Goal: Find specific page/section: Find specific page/section

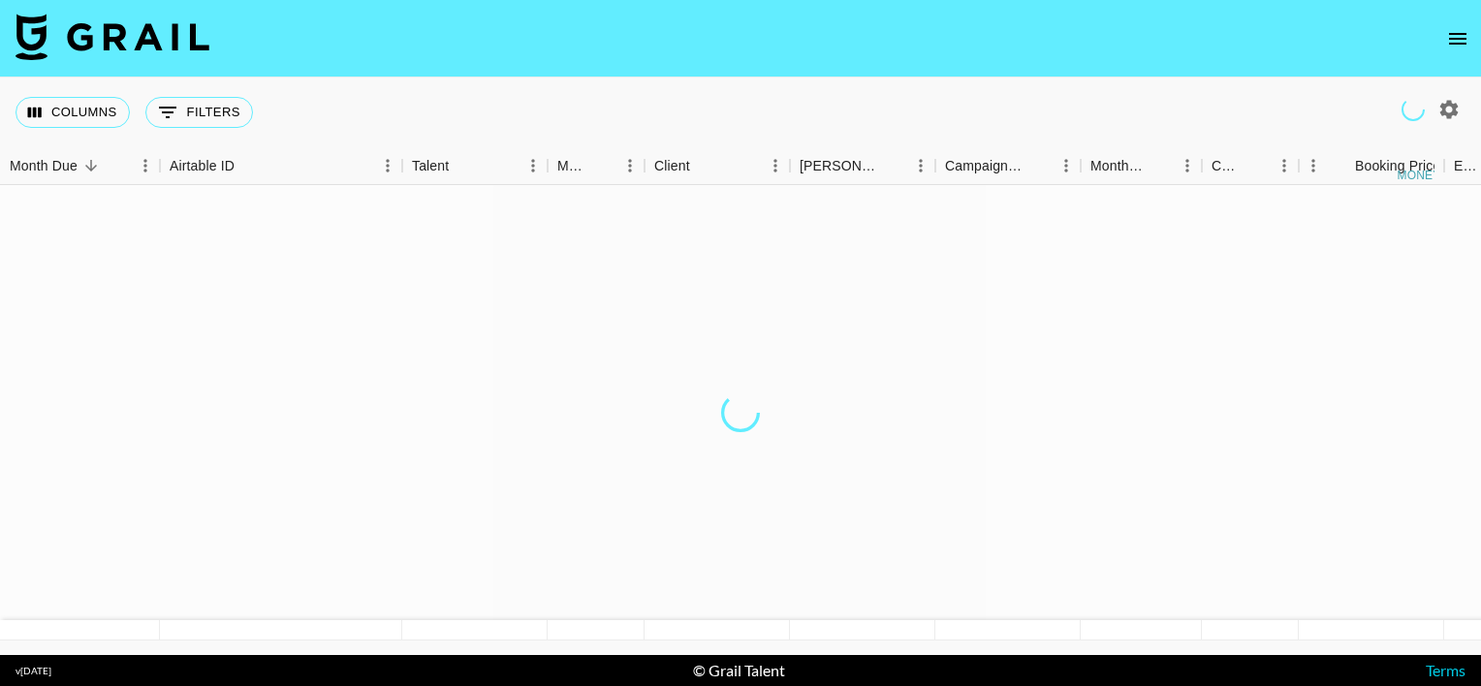
click at [1456, 42] on icon "open drawer" at bounding box center [1457, 38] width 23 height 23
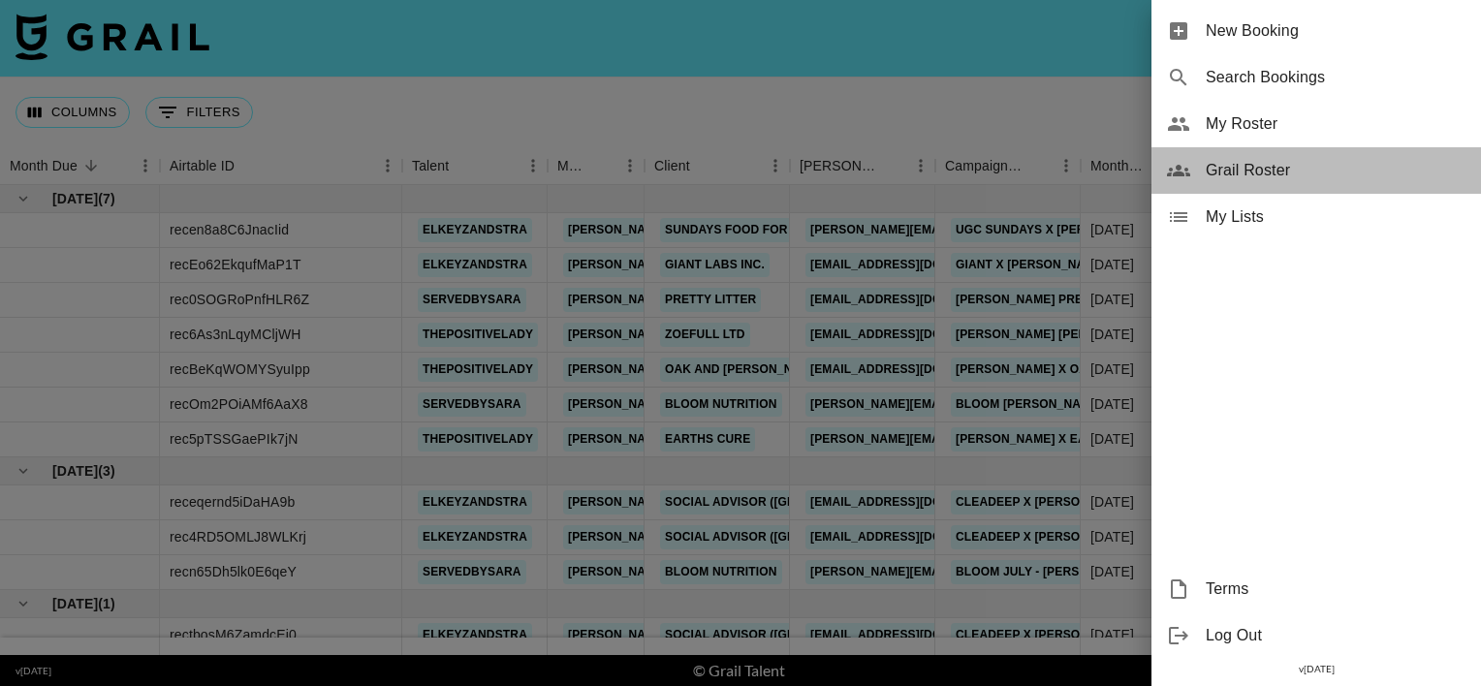
click at [1285, 169] on span "Grail Roster" at bounding box center [1336, 170] width 260 height 23
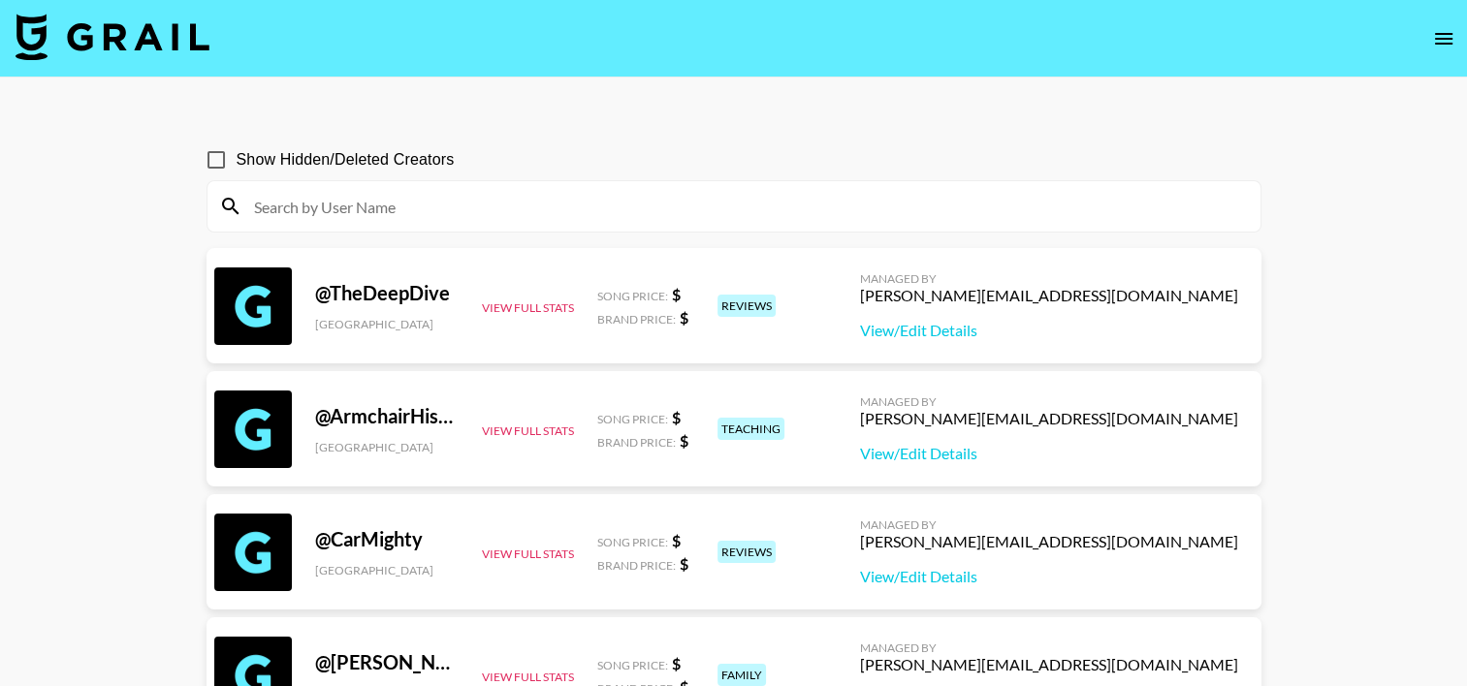
click at [641, 217] on input at bounding box center [745, 206] width 1006 height 31
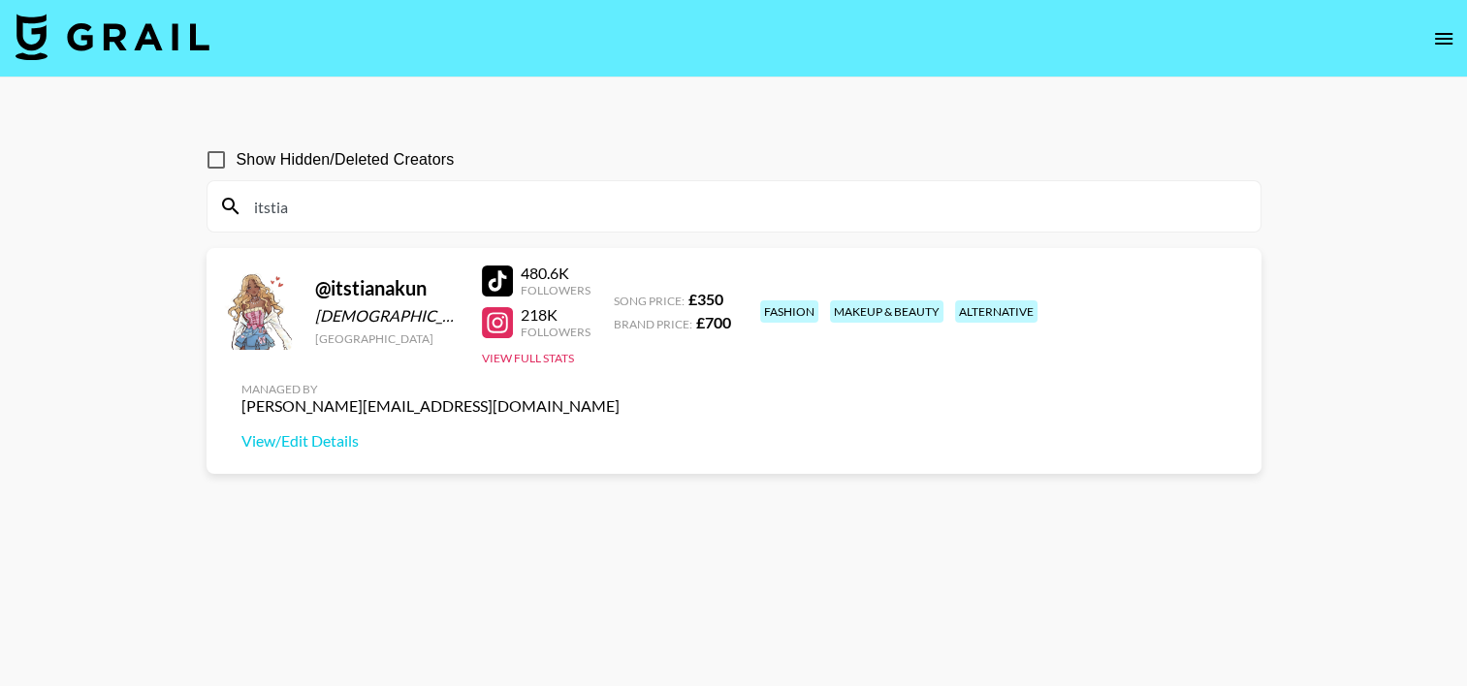
click at [389, 206] on input "itstia" at bounding box center [745, 206] width 1006 height 31
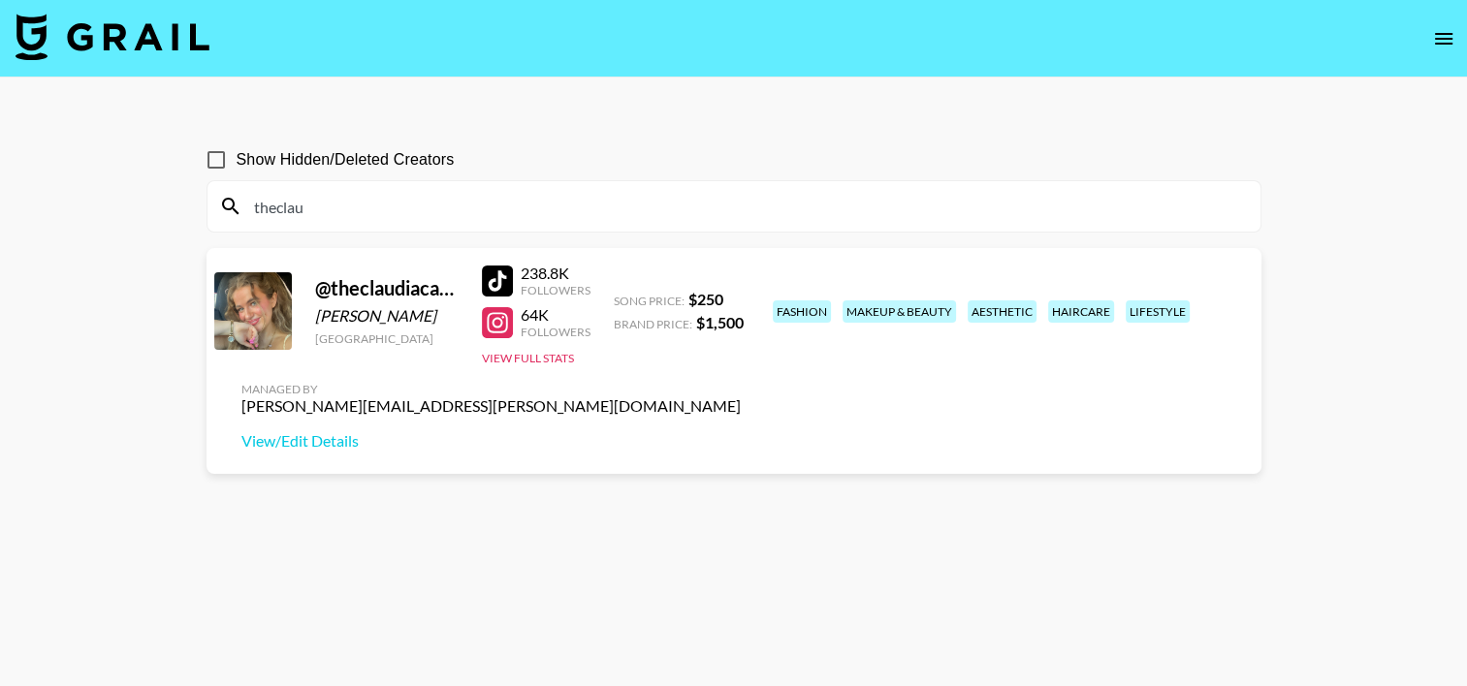
type input "theclau"
click at [78, 51] on img at bounding box center [113, 37] width 194 height 47
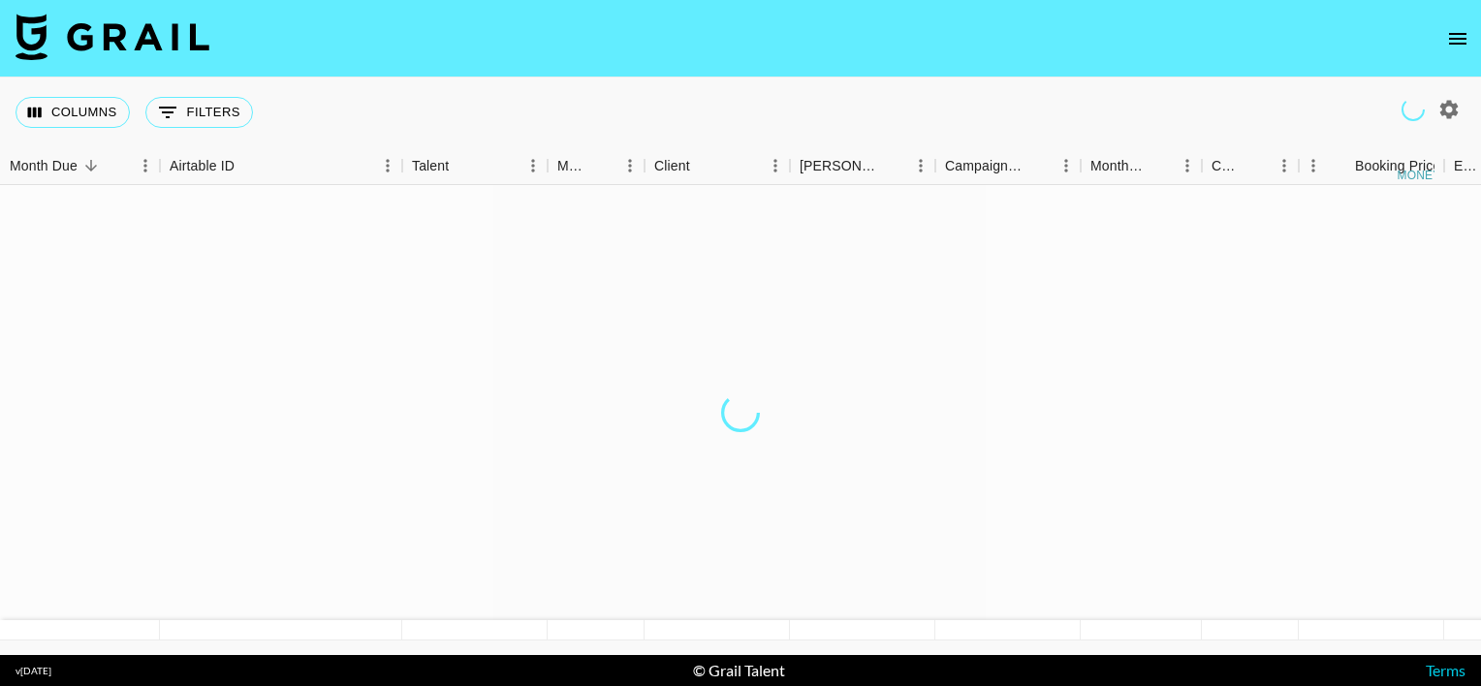
click at [1461, 107] on button "button" at bounding box center [1449, 109] width 33 height 33
select select "[DATE]"
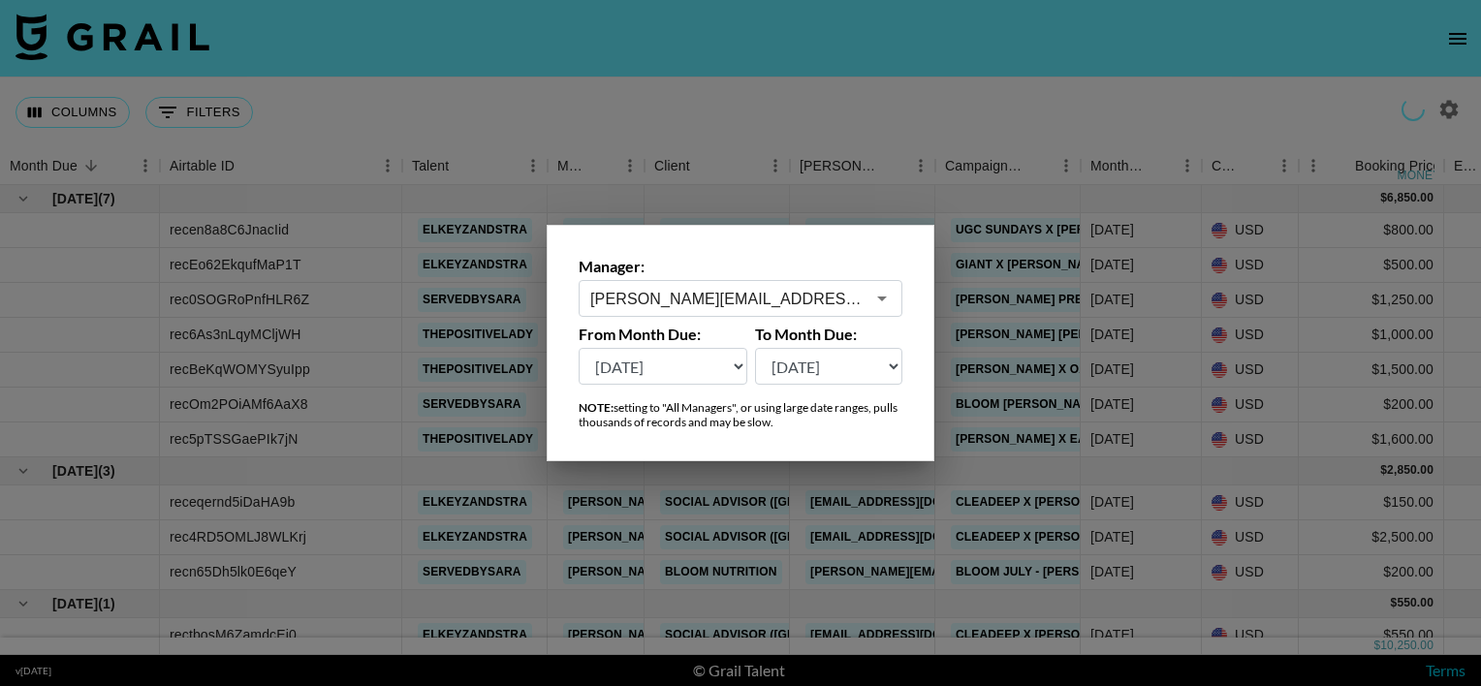
click at [753, 306] on input "[PERSON_NAME][EMAIL_ADDRESS][PERSON_NAME][DOMAIN_NAME]" at bounding box center [727, 299] width 274 height 22
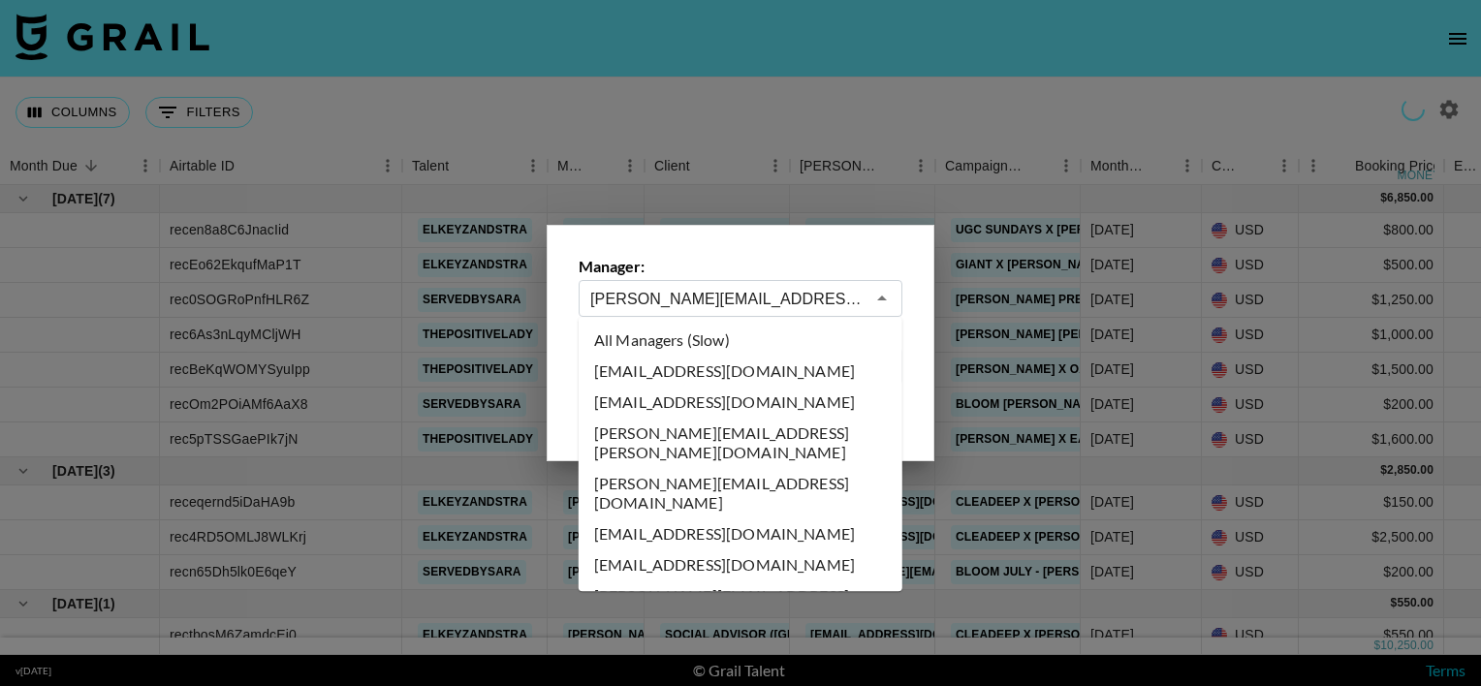
click at [753, 306] on input "[PERSON_NAME][EMAIL_ADDRESS][PERSON_NAME][DOMAIN_NAME]" at bounding box center [727, 299] width 274 height 22
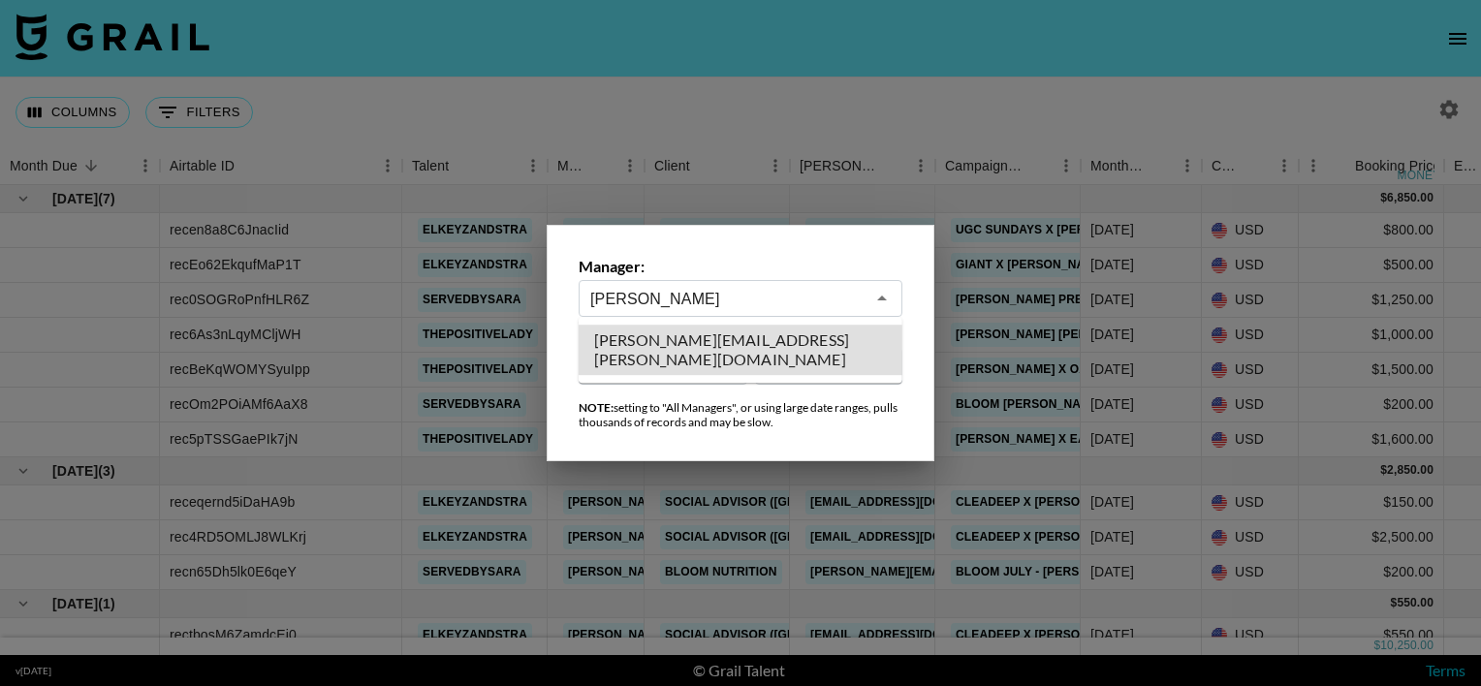
type input "[PERSON_NAME][EMAIL_ADDRESS][PERSON_NAME][DOMAIN_NAME]"
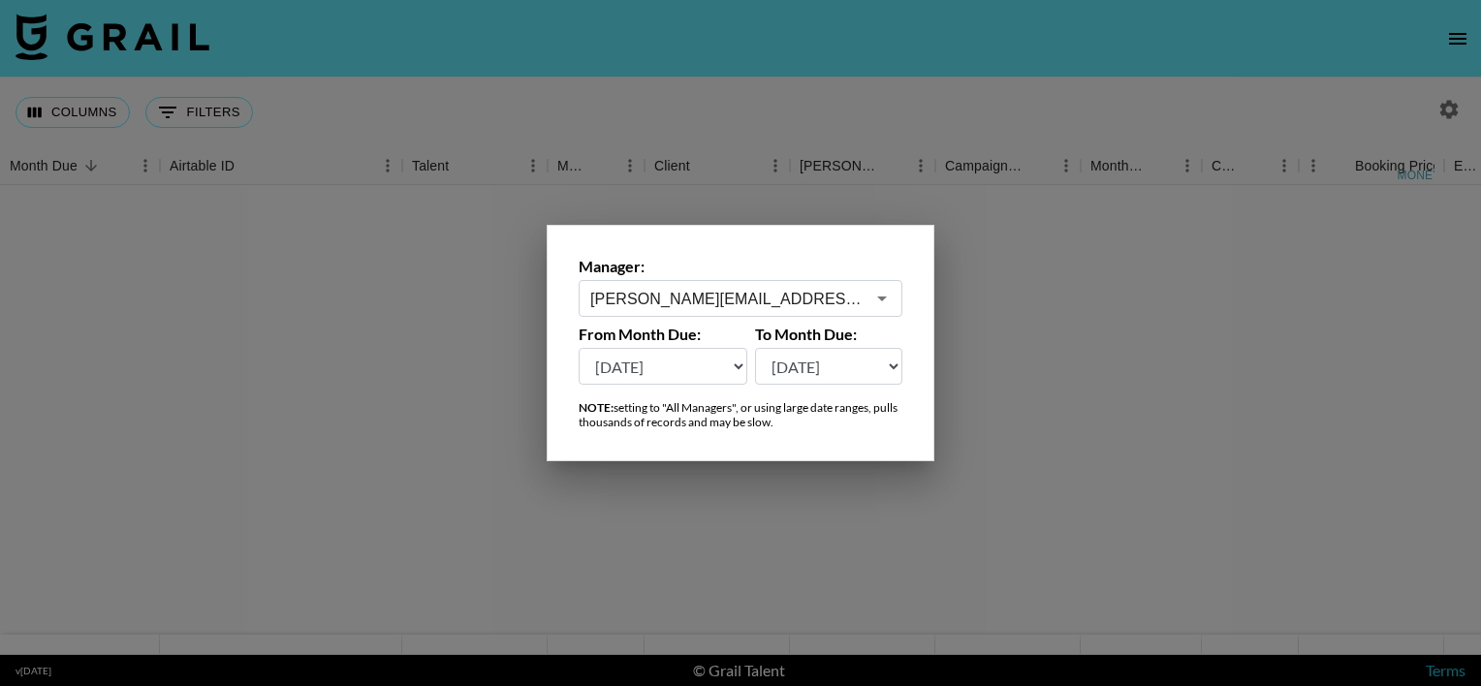
click at [693, 155] on div at bounding box center [740, 343] width 1481 height 686
click at [766, 165] on icon "Menu" at bounding box center [775, 165] width 19 height 19
click at [717, 82] on div "Columns 0 Filters + Booking" at bounding box center [740, 113] width 1481 height 70
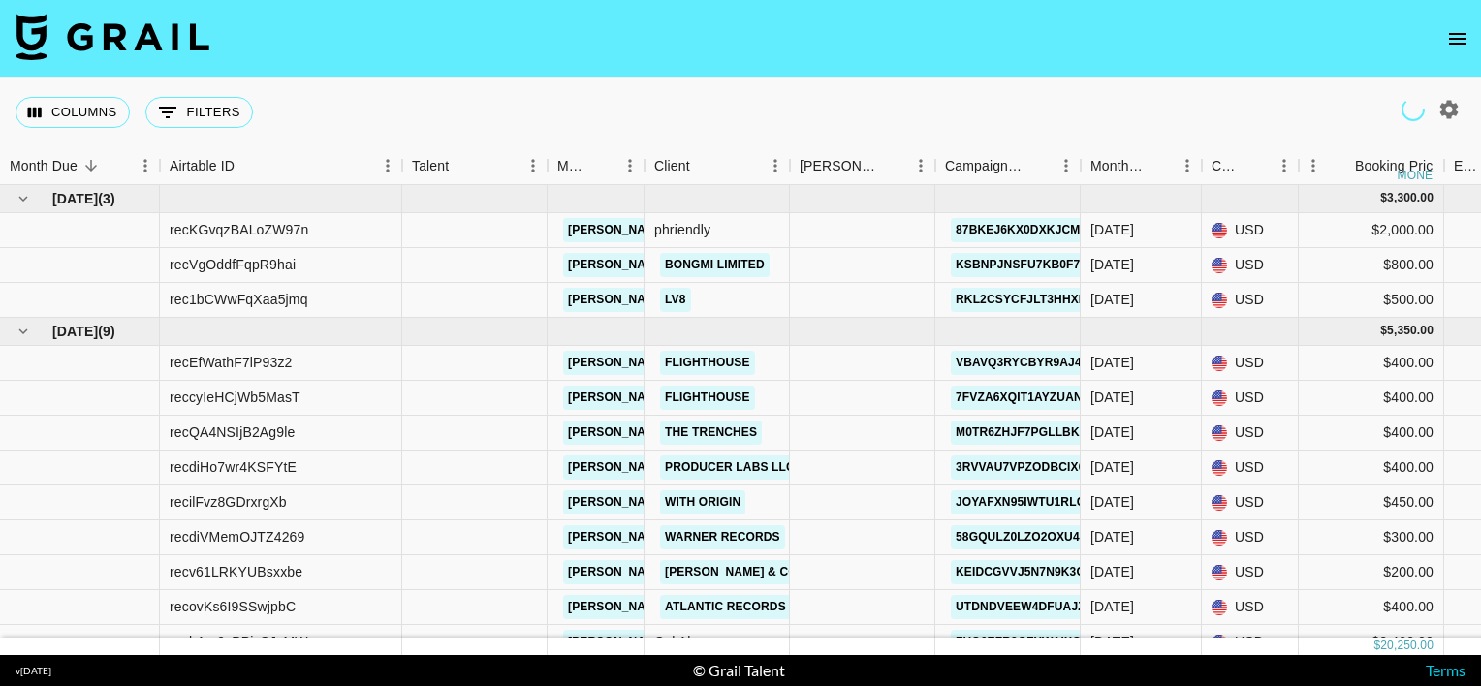
click at [866, 105] on div "Columns 0 Filters + Booking" at bounding box center [740, 113] width 1481 height 70
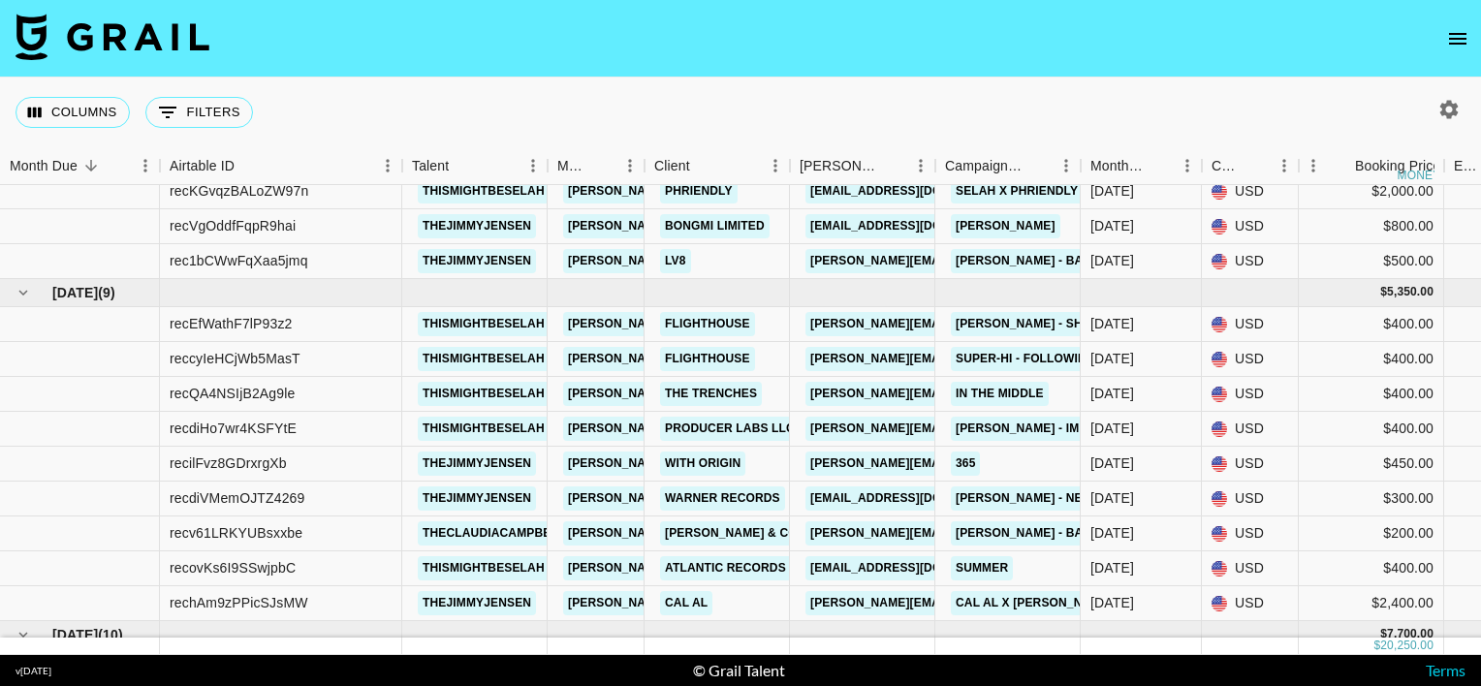
scroll to position [27, 0]
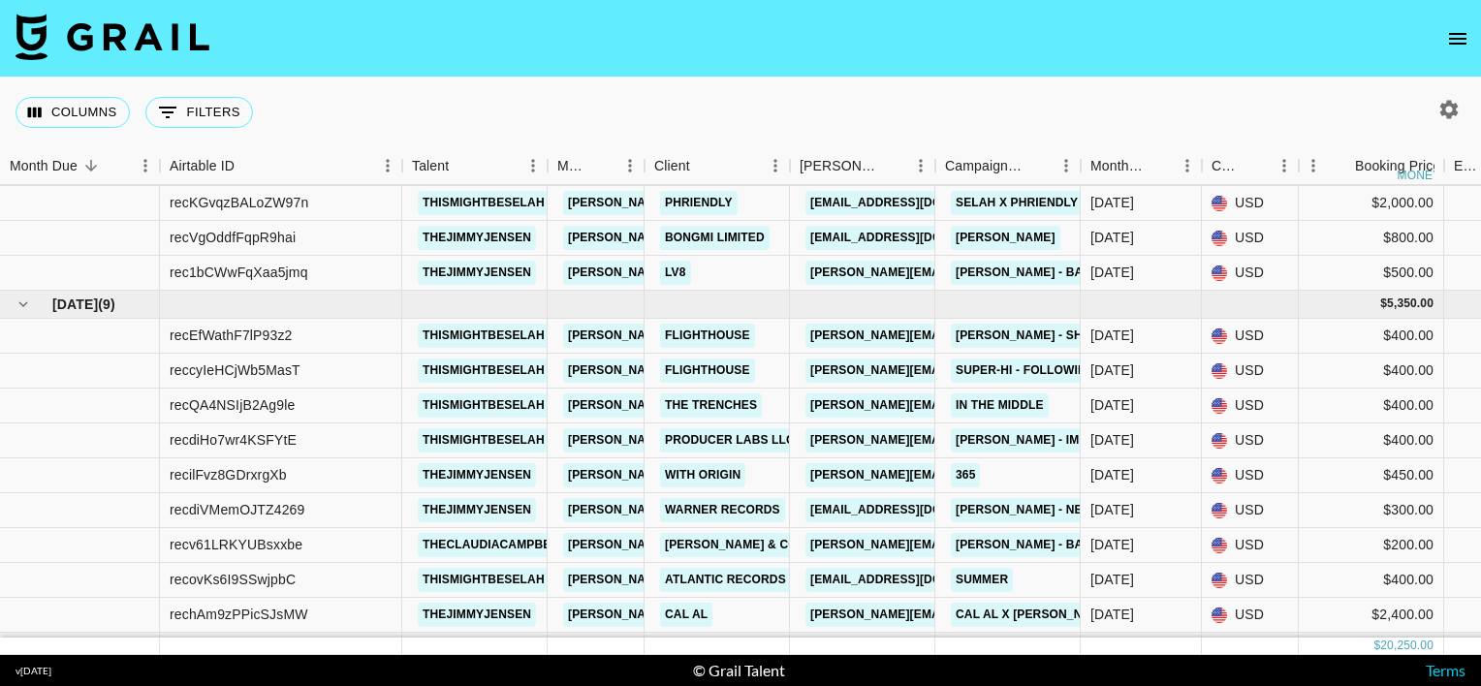
click at [182, 40] on img at bounding box center [113, 37] width 194 height 47
click at [1454, 106] on icon "button" at bounding box center [1450, 109] width 18 height 18
select select "[DATE]"
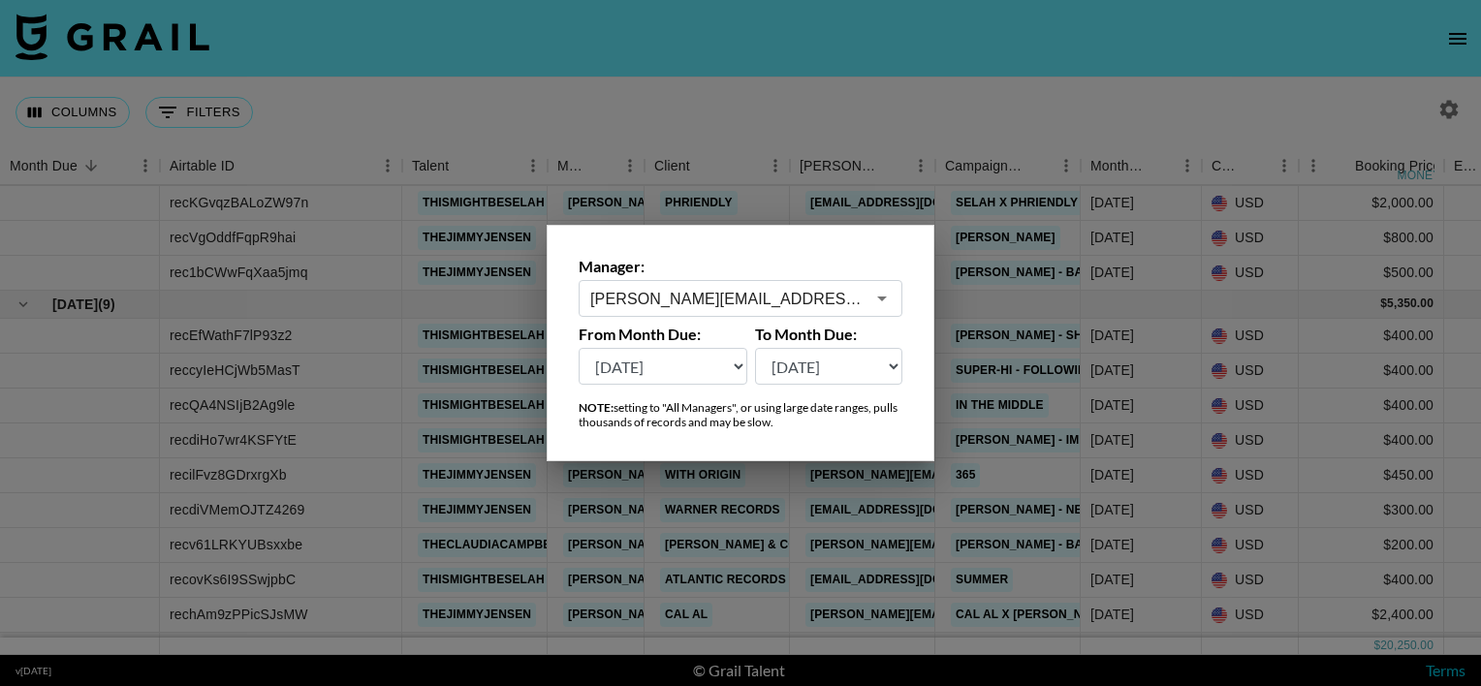
click at [701, 299] on input "[PERSON_NAME][EMAIL_ADDRESS][PERSON_NAME][DOMAIN_NAME]" at bounding box center [727, 299] width 274 height 22
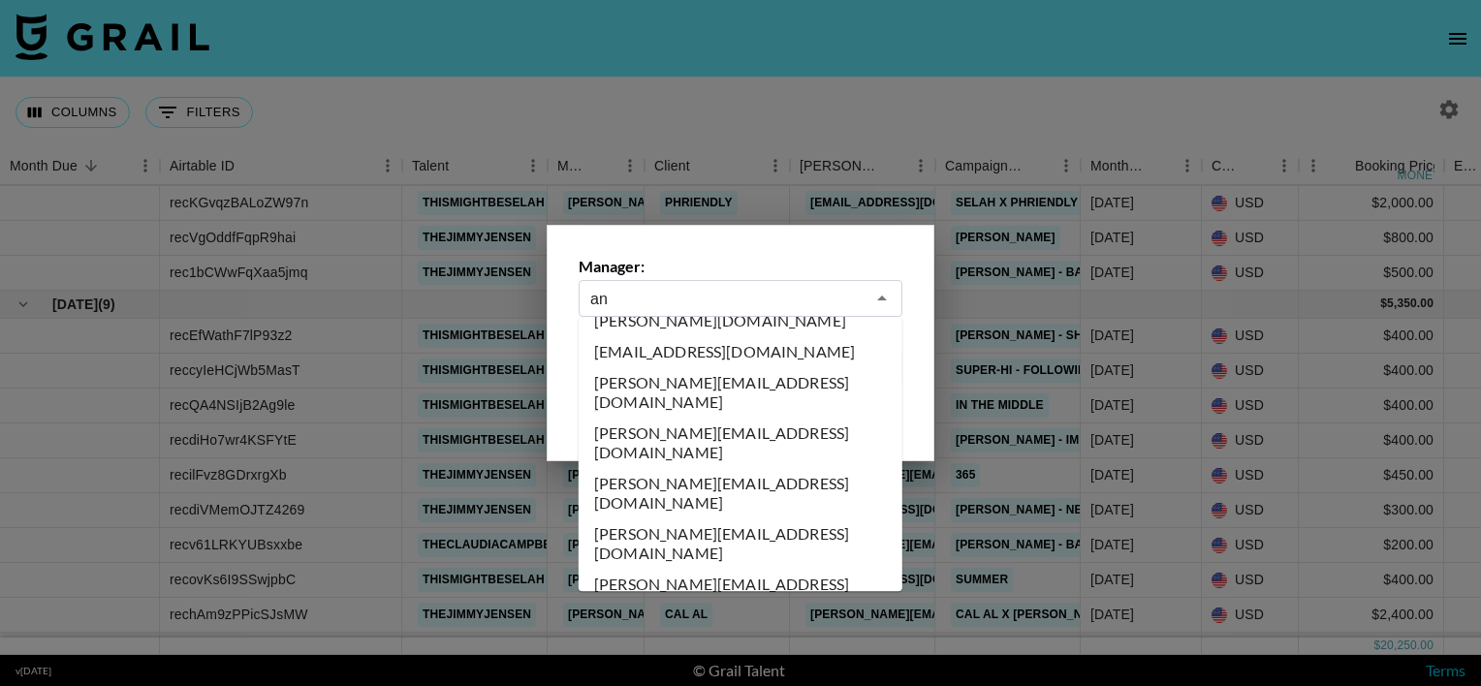
scroll to position [0, 0]
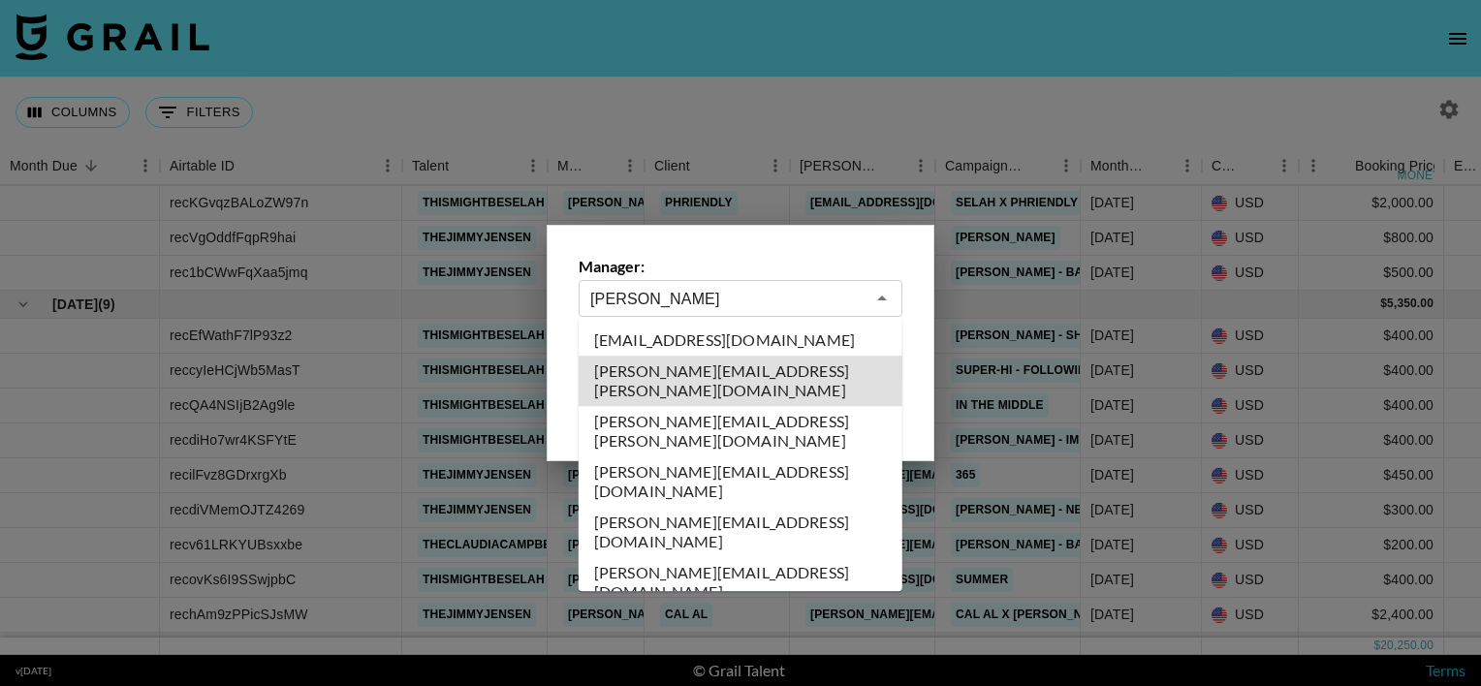
type input "[PERSON_NAME][EMAIL_ADDRESS][PERSON_NAME][DOMAIN_NAME]"
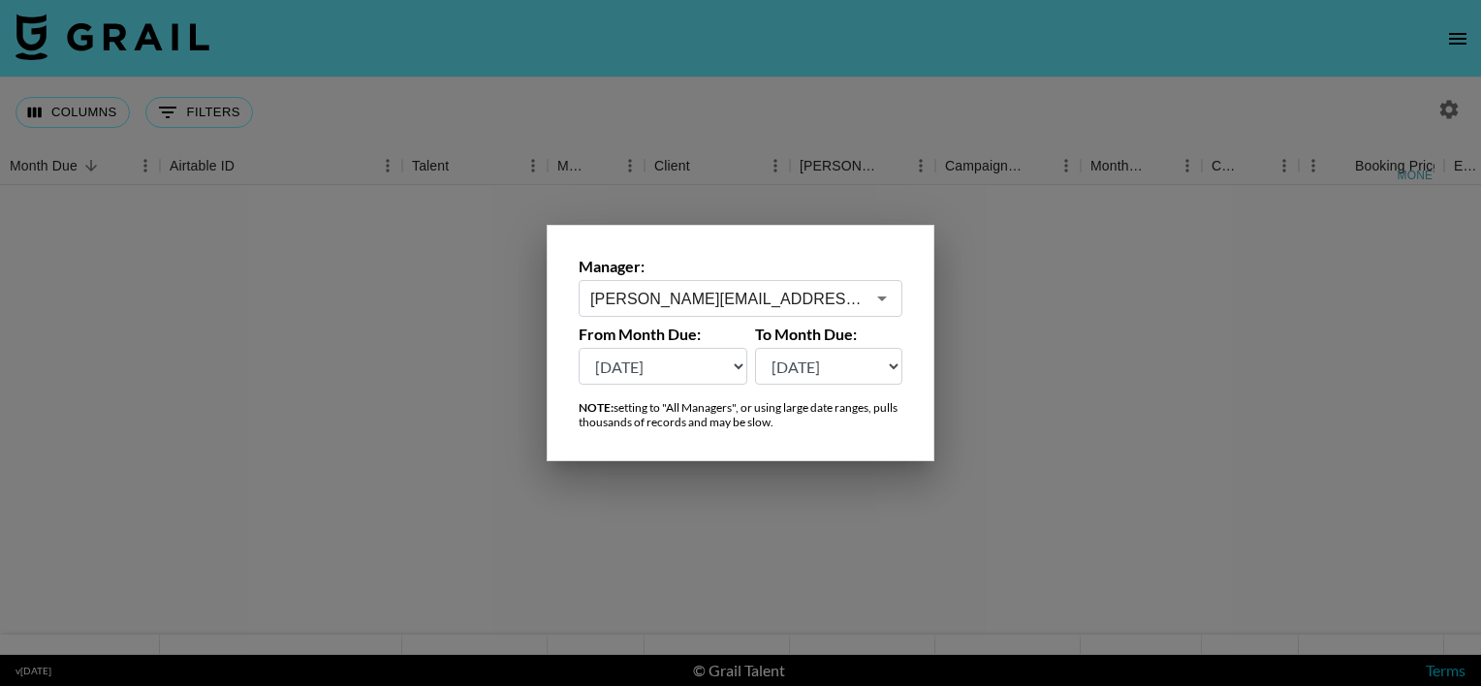
click at [703, 147] on div at bounding box center [740, 343] width 1481 height 686
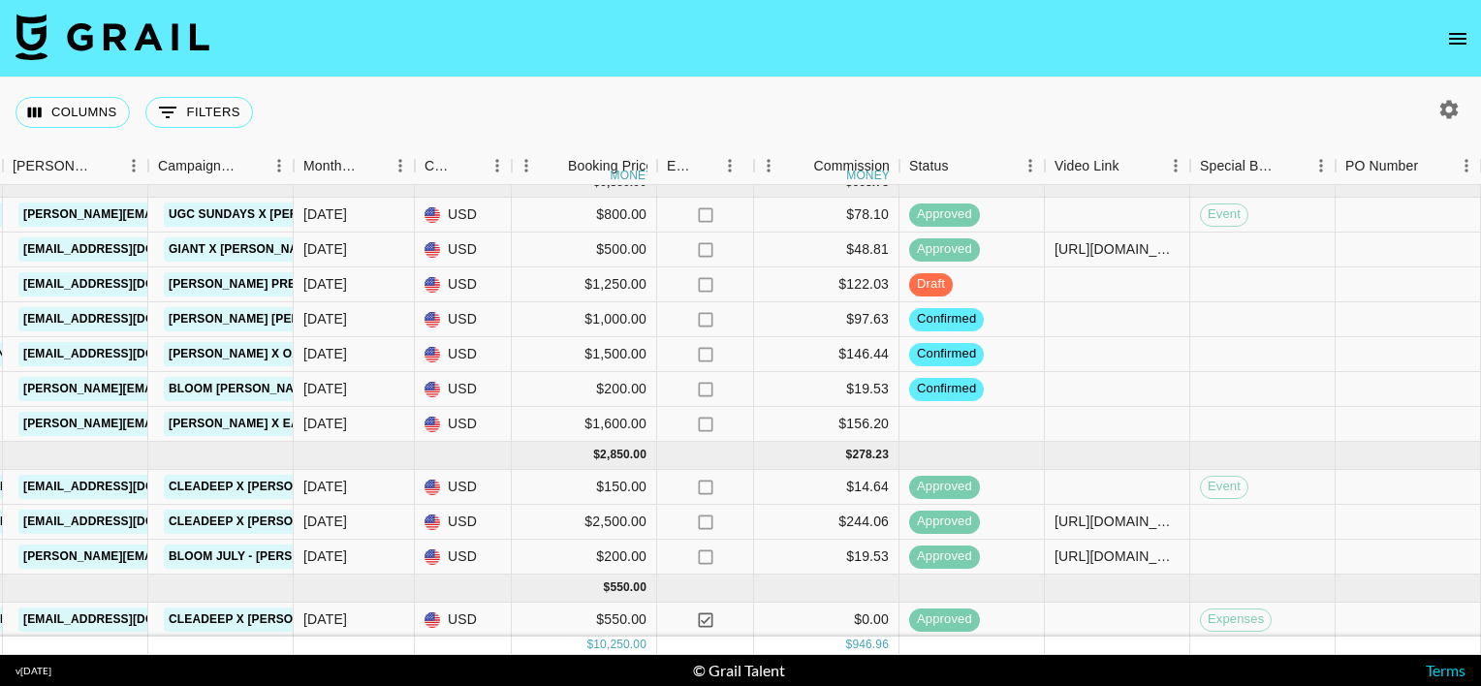
scroll to position [29, 787]
